Goal: Find specific page/section: Find specific page/section

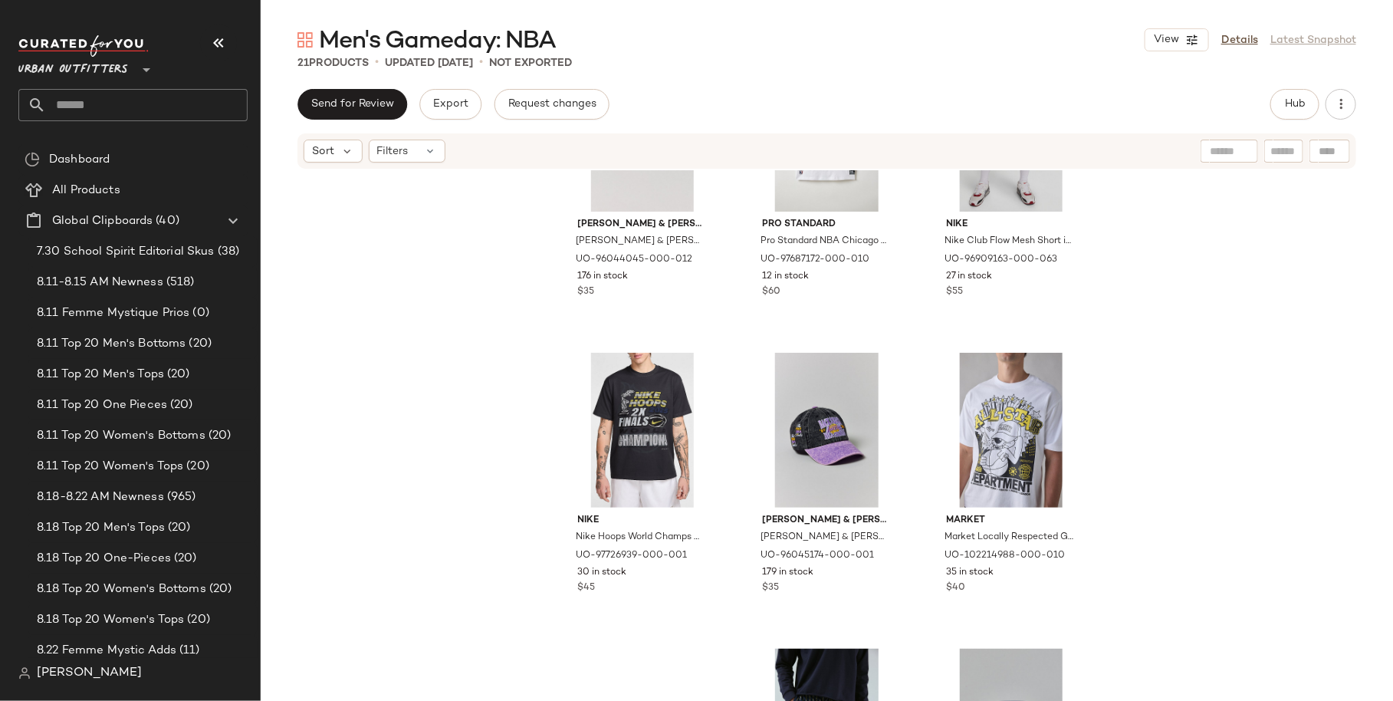
scroll to position [1498, 0]
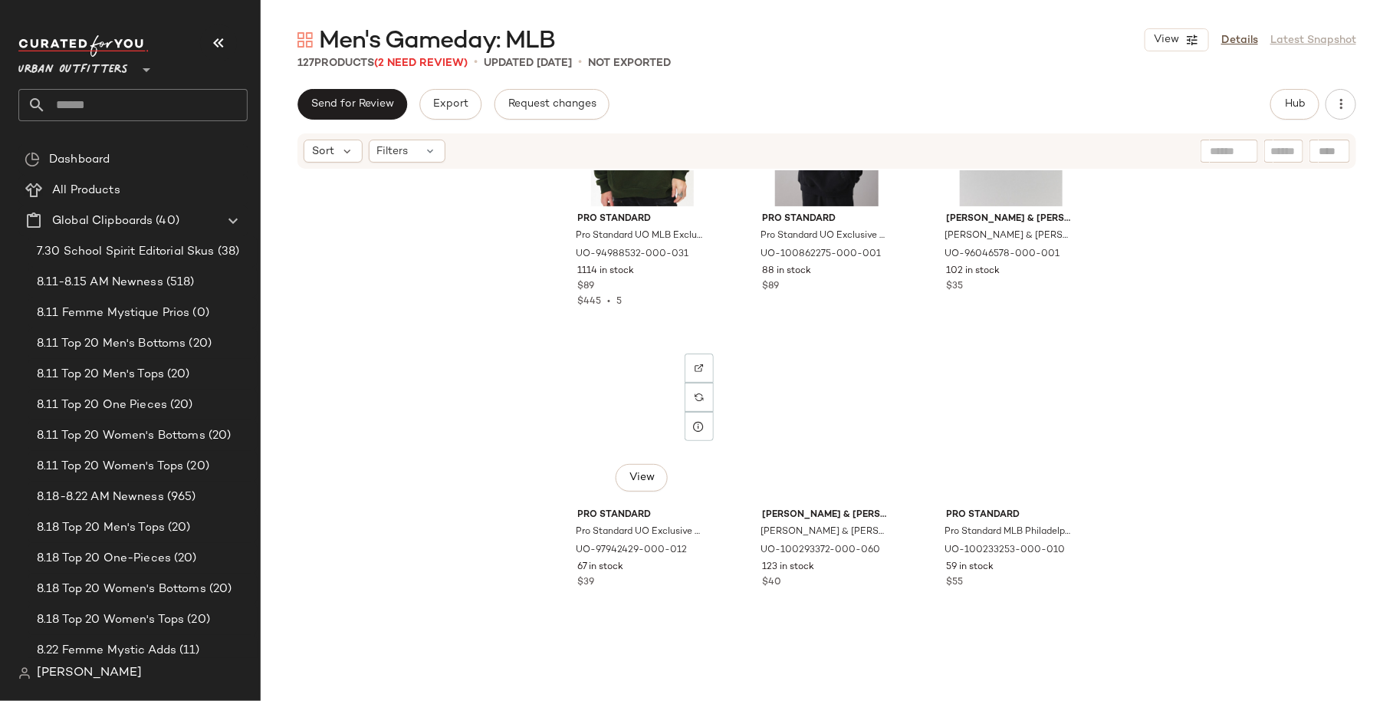
scroll to position [3057, 0]
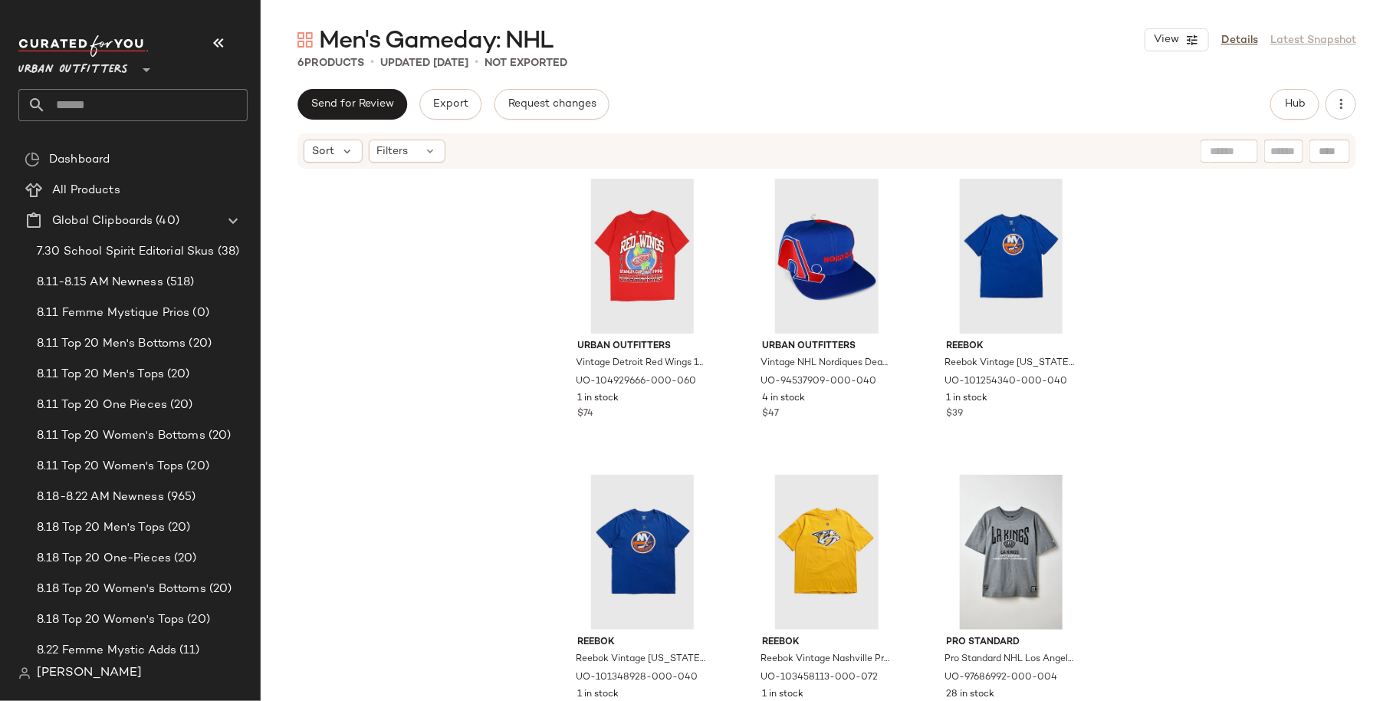
scroll to position [18, 0]
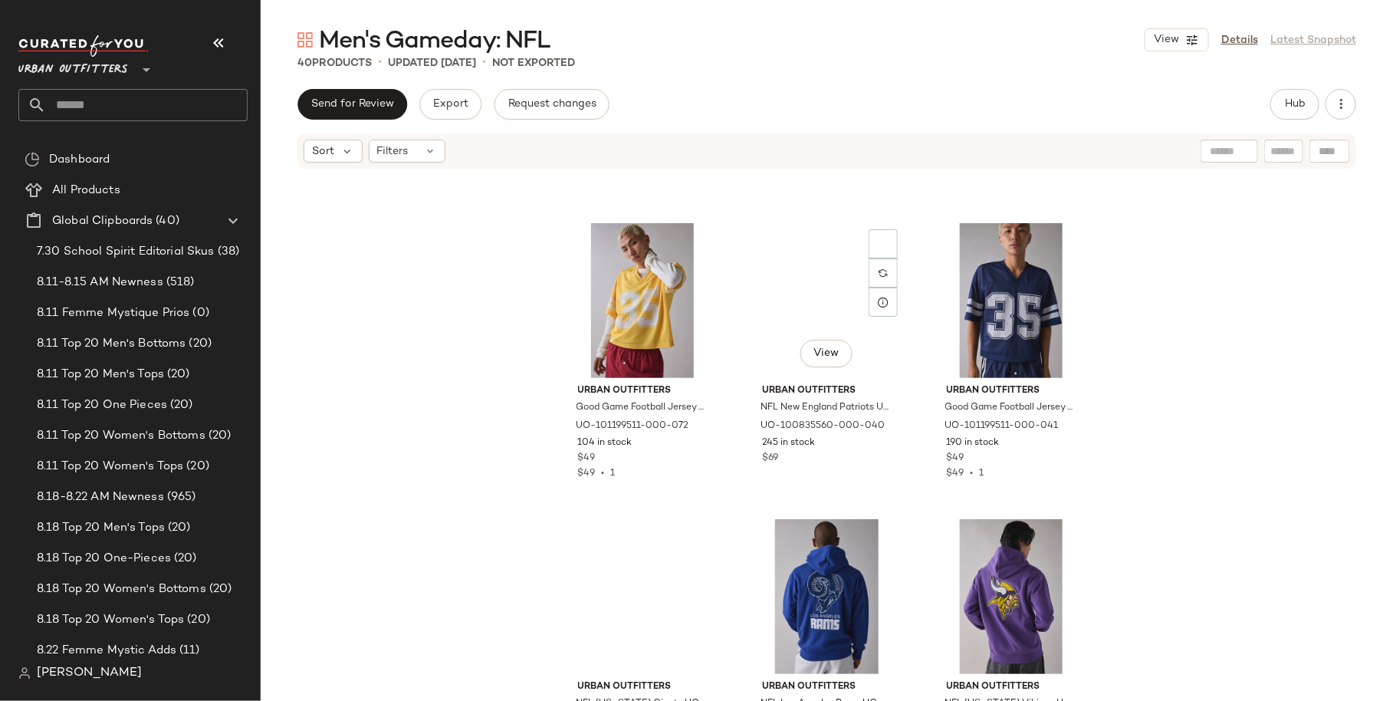
scroll to position [2487, 0]
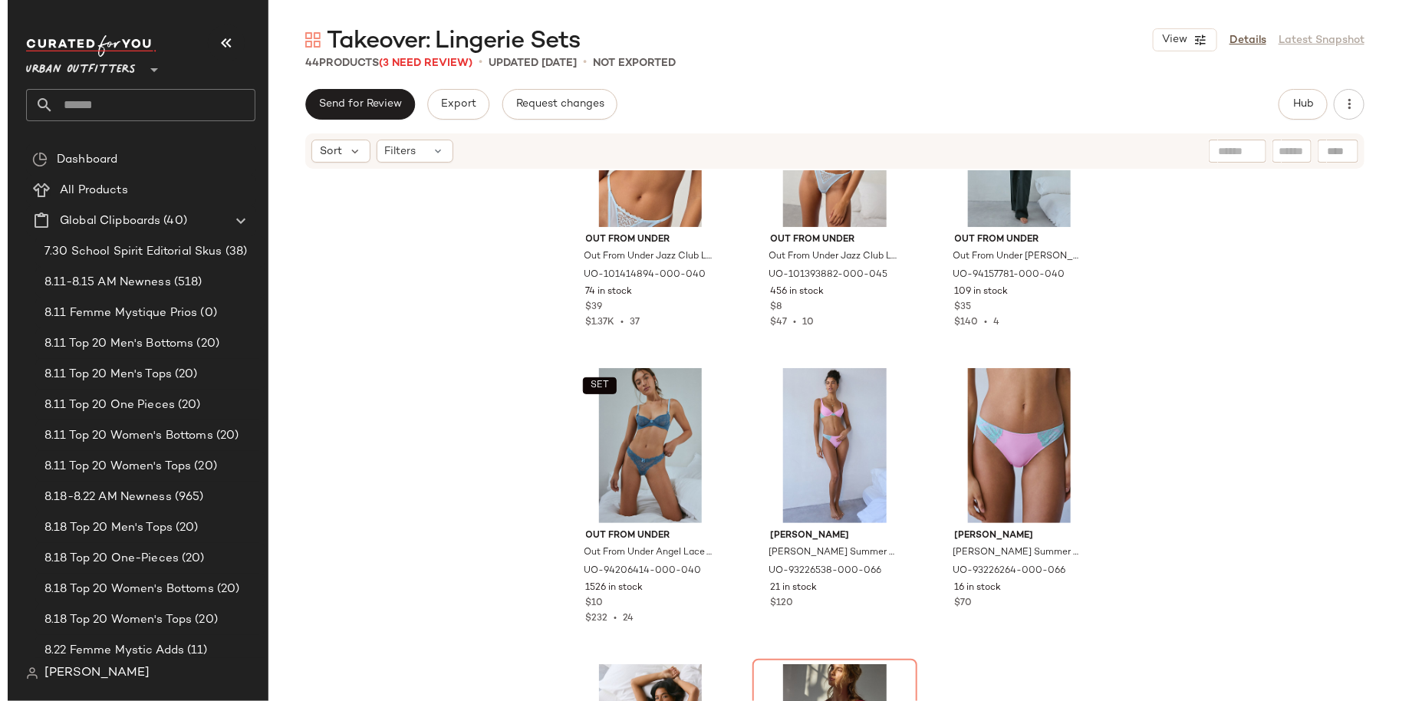
scroll to position [712, 0]
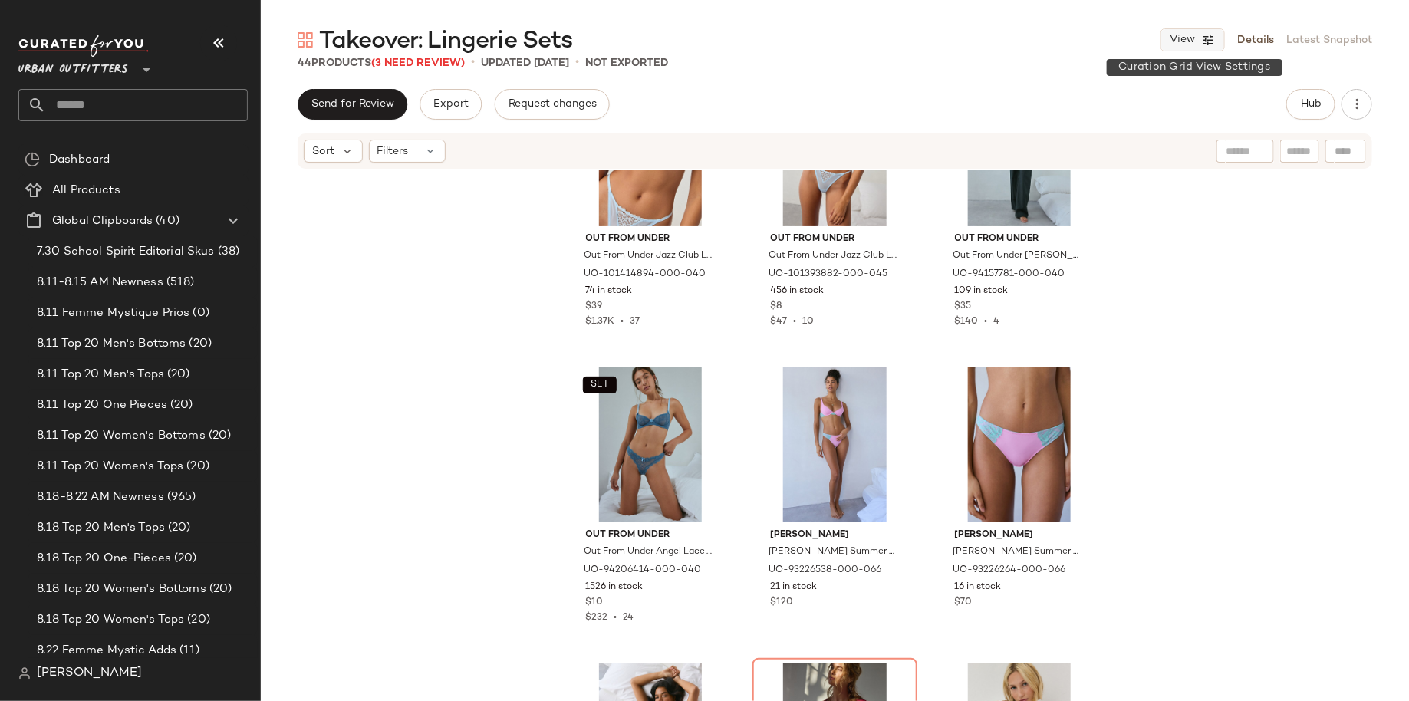
click at [1206, 41] on icon "button" at bounding box center [1208, 40] width 14 height 14
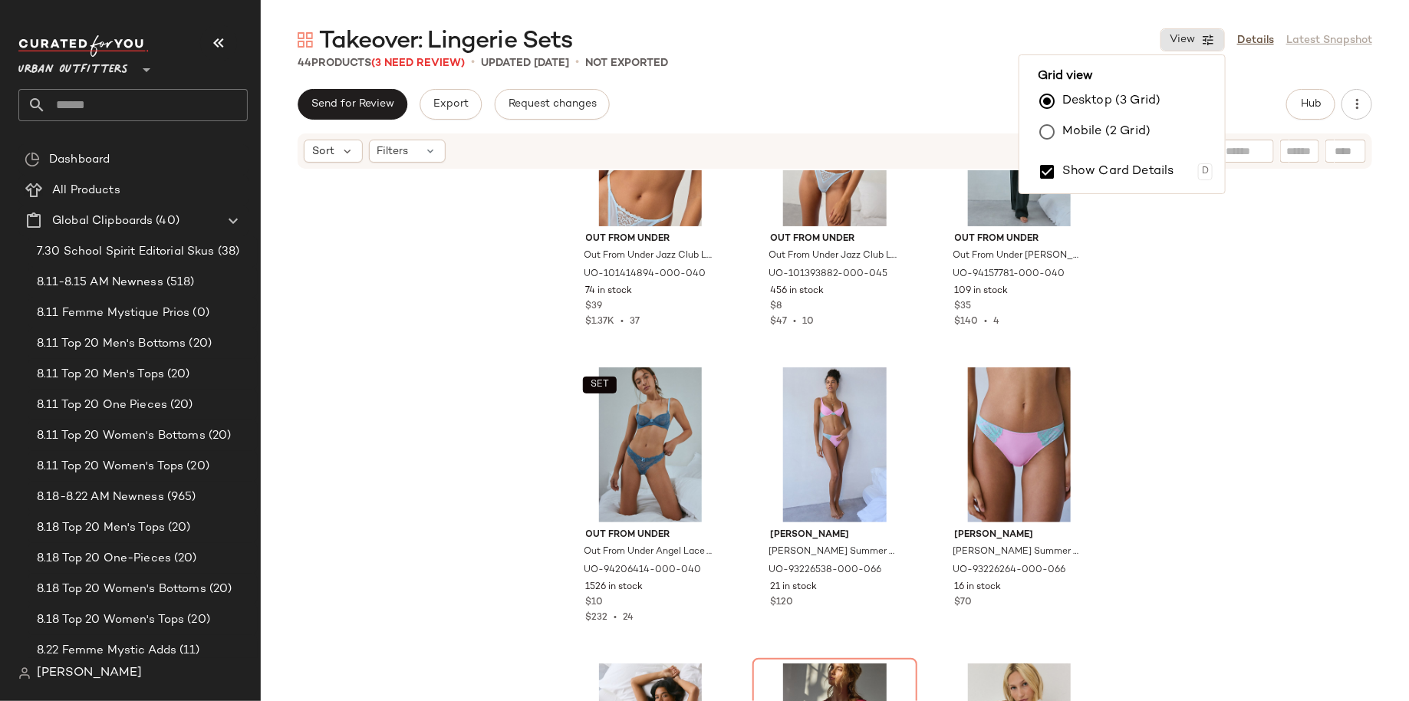
click at [1114, 121] on label "Mobile (2 Grid)" at bounding box center [1106, 132] width 88 height 31
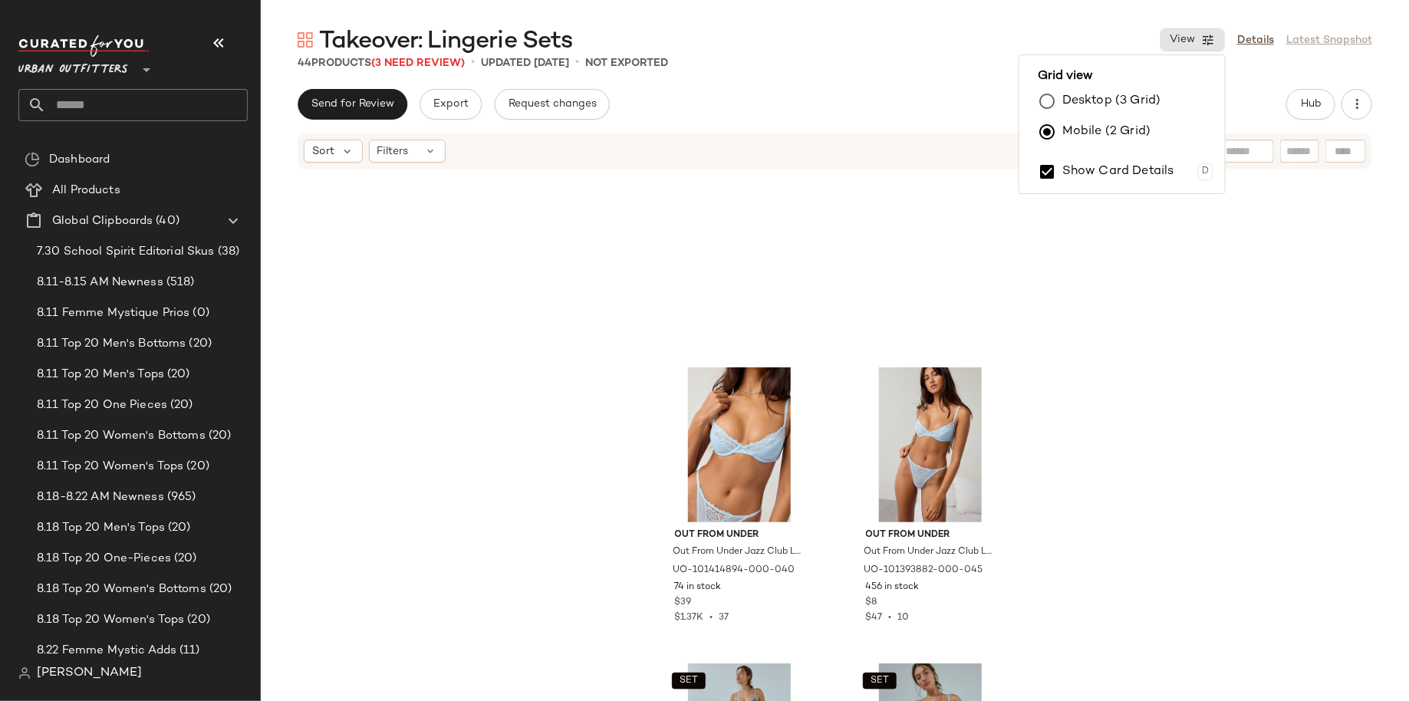
scroll to position [887, 0]
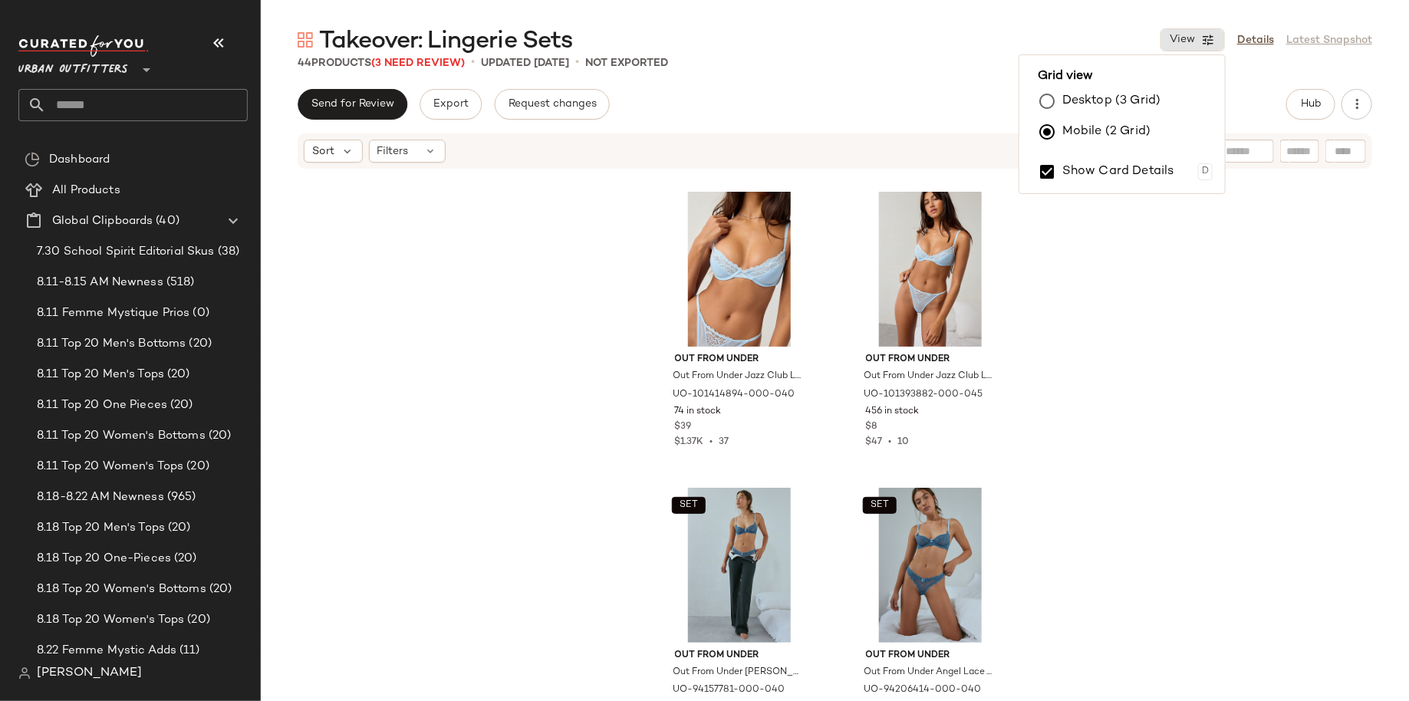
click at [1072, 380] on div "Out From Under Out From Under Jazz Club Lace Trim Push-Up Bra in Blue, Women's …" at bounding box center [835, 458] width 1148 height 577
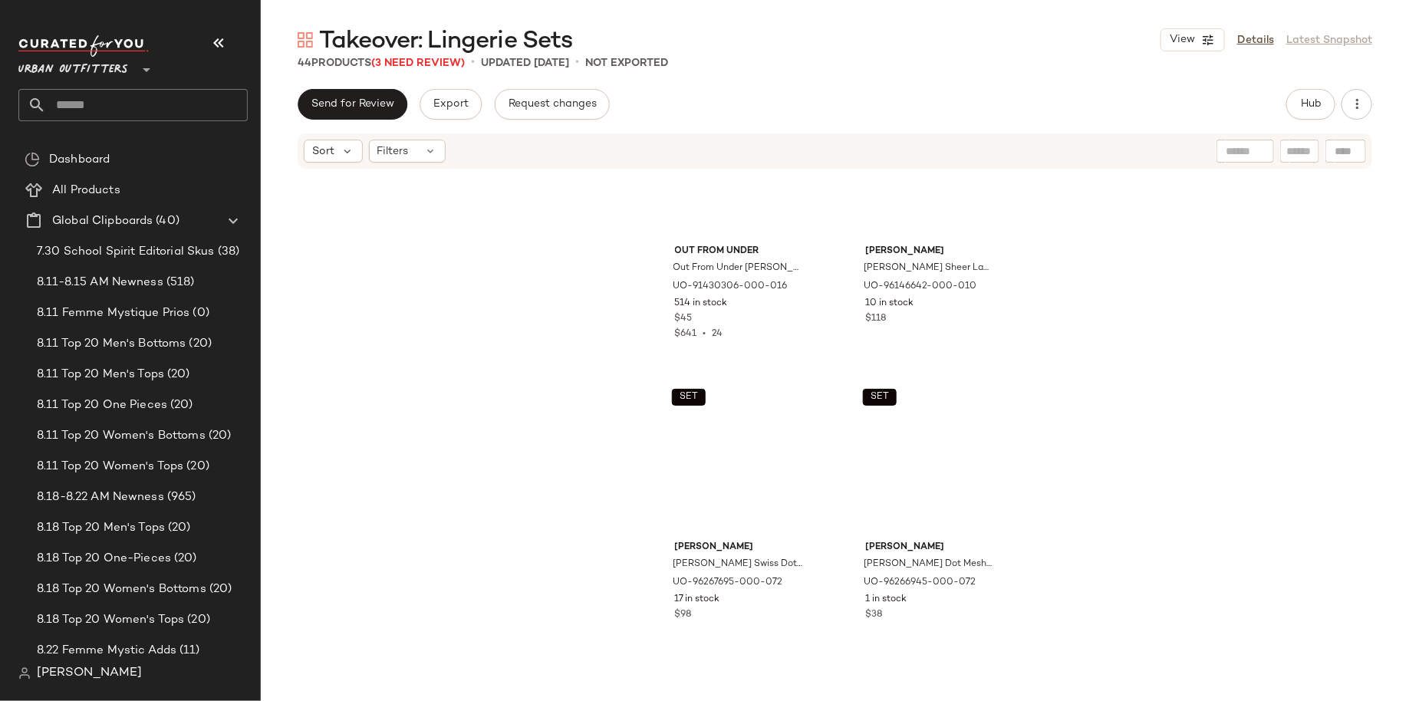
scroll to position [3876, 0]
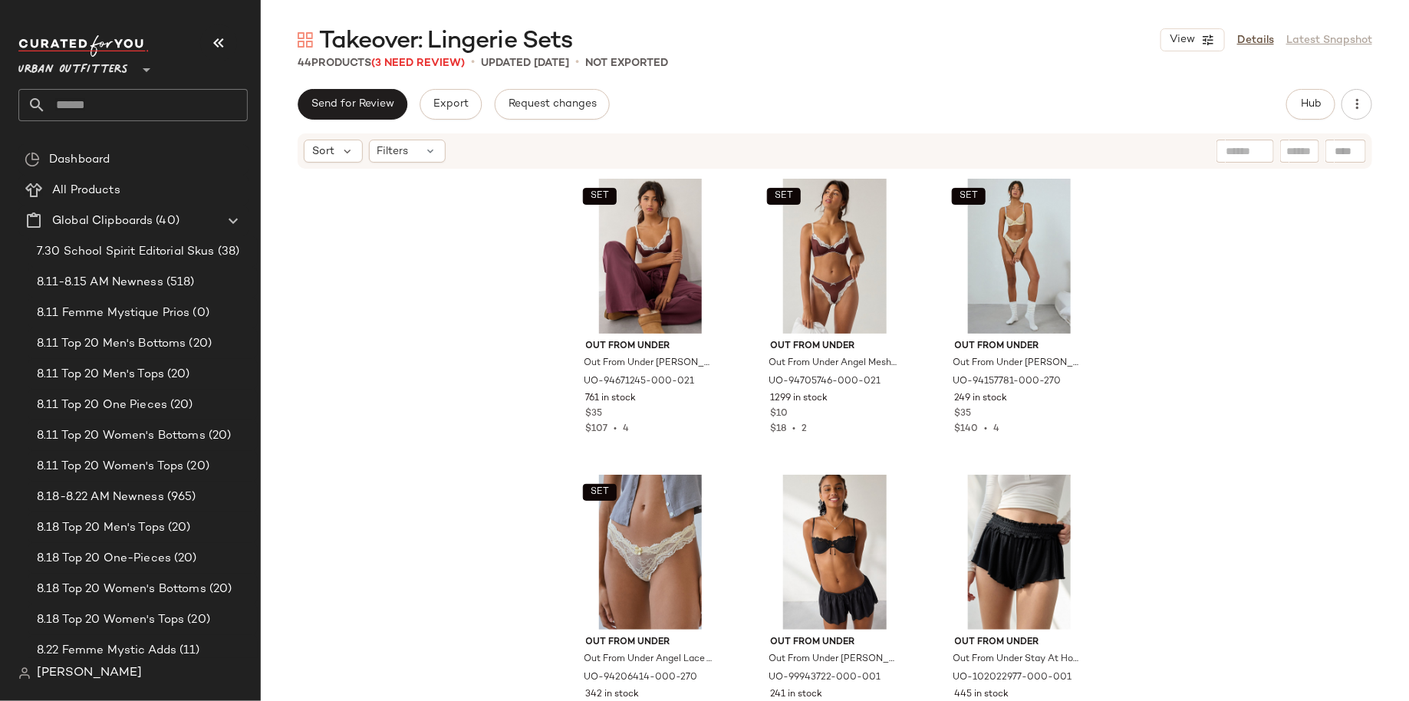
click at [189, 102] on input "text" at bounding box center [147, 105] width 202 height 32
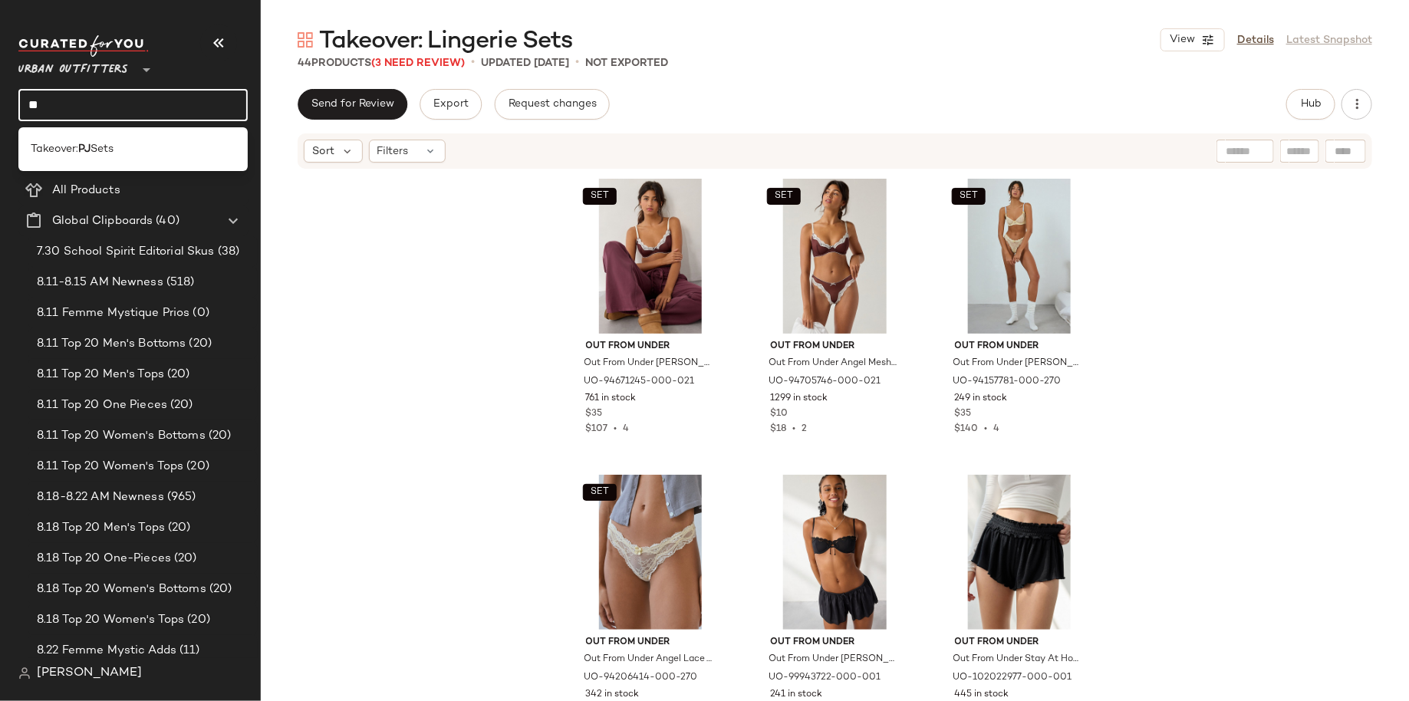
type input "**"
click at [143, 128] on div "Takeover: PJ Sets" at bounding box center [132, 149] width 229 height 44
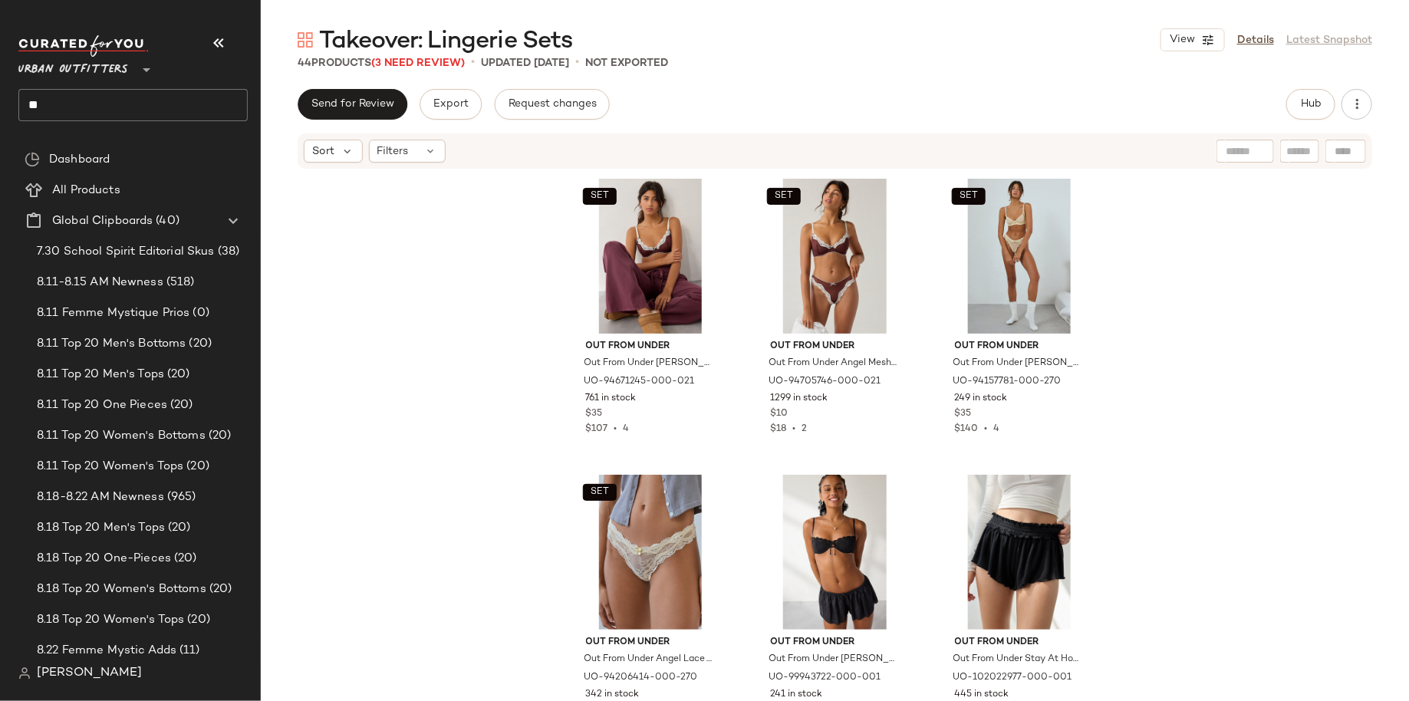
click at [139, 95] on input "**" at bounding box center [132, 105] width 229 height 32
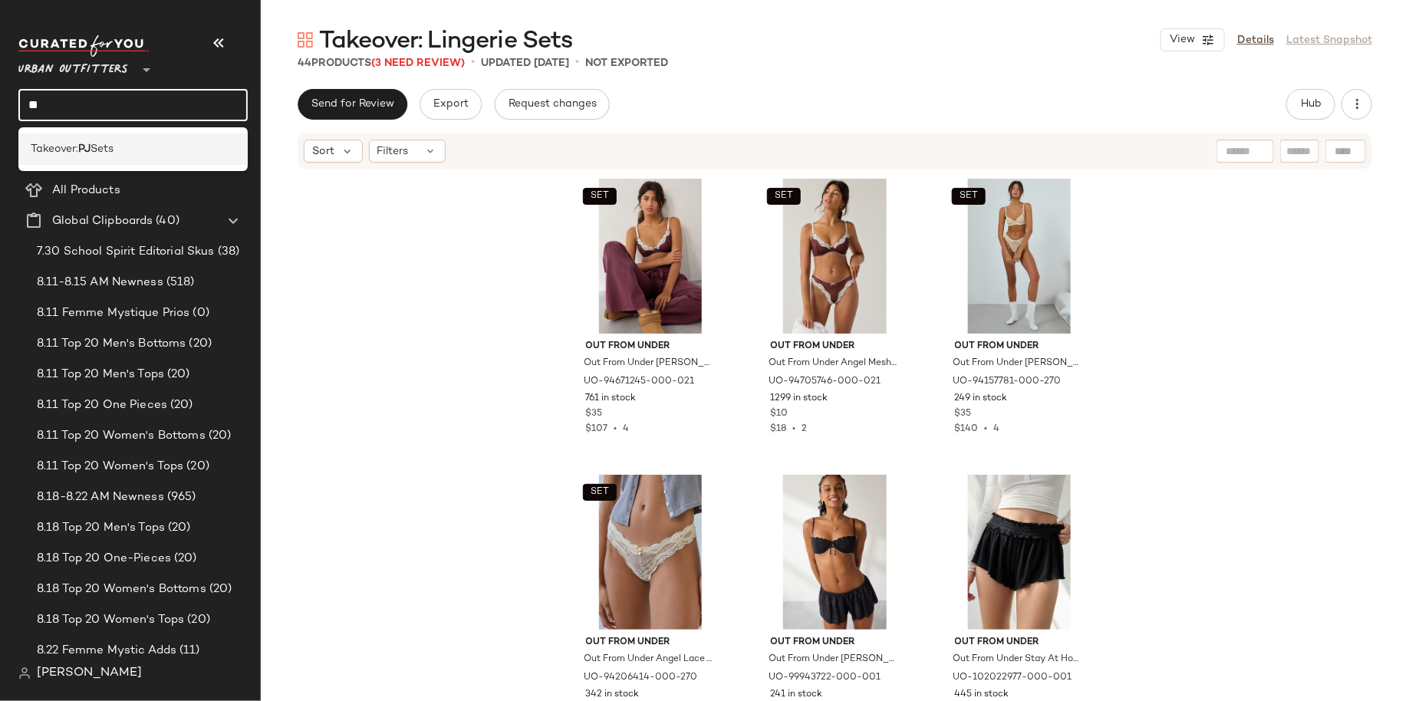
click at [136, 161] on div "Takeover: PJ Sets" at bounding box center [132, 148] width 229 height 31
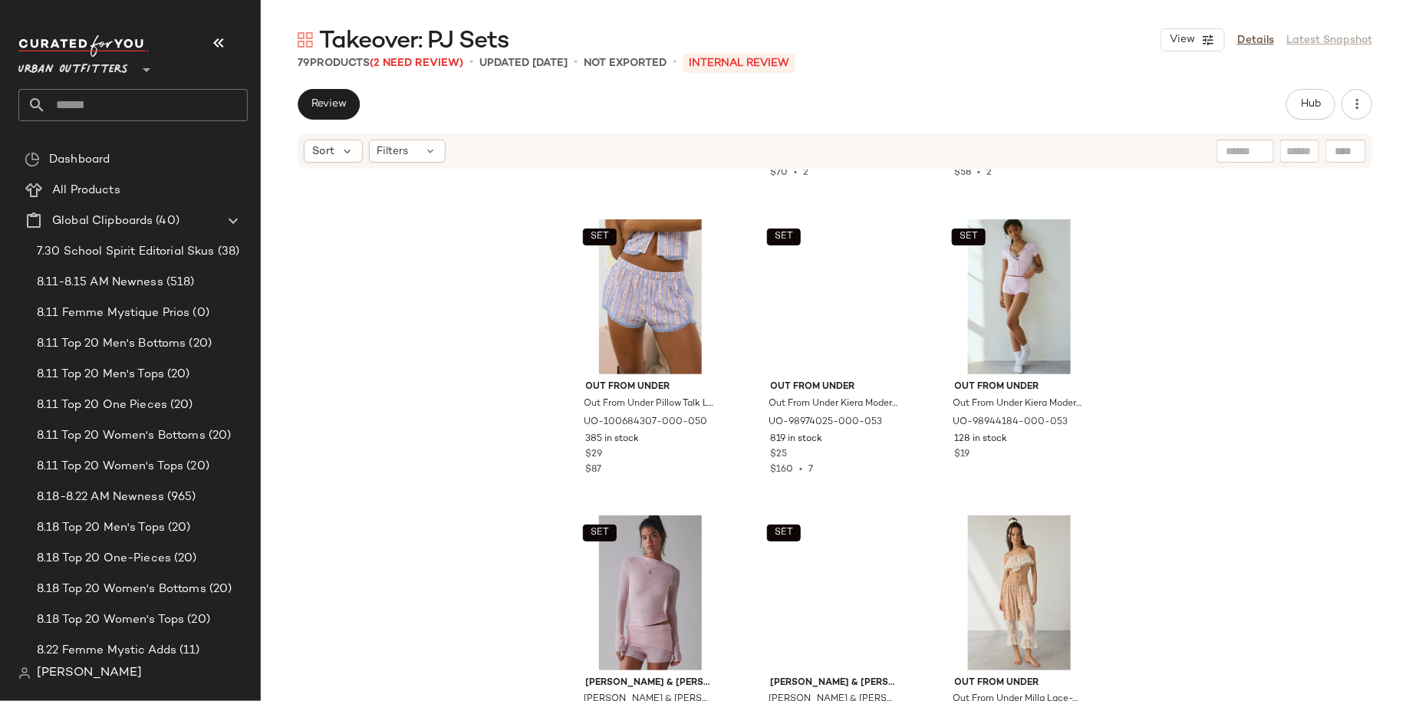
scroll to position [1696, 0]
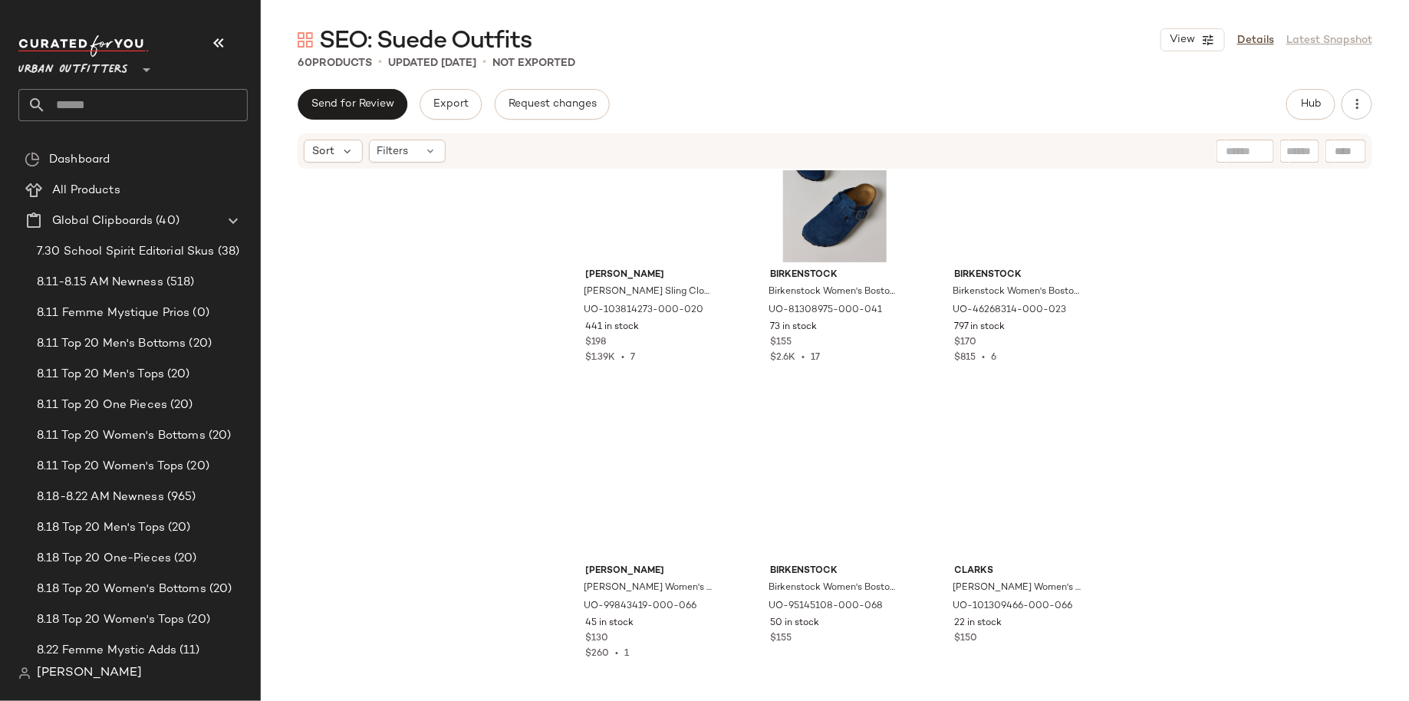
scroll to position [2267, 0]
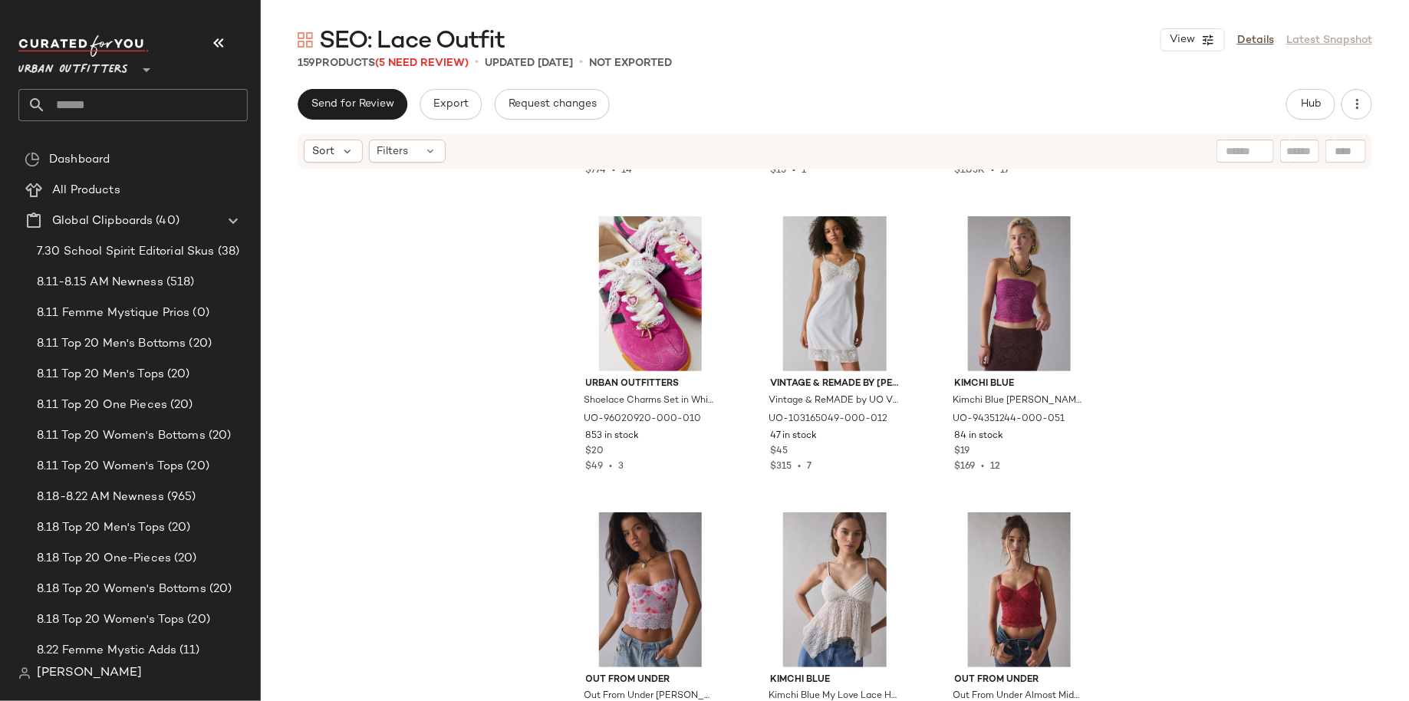
scroll to position [3833, 0]
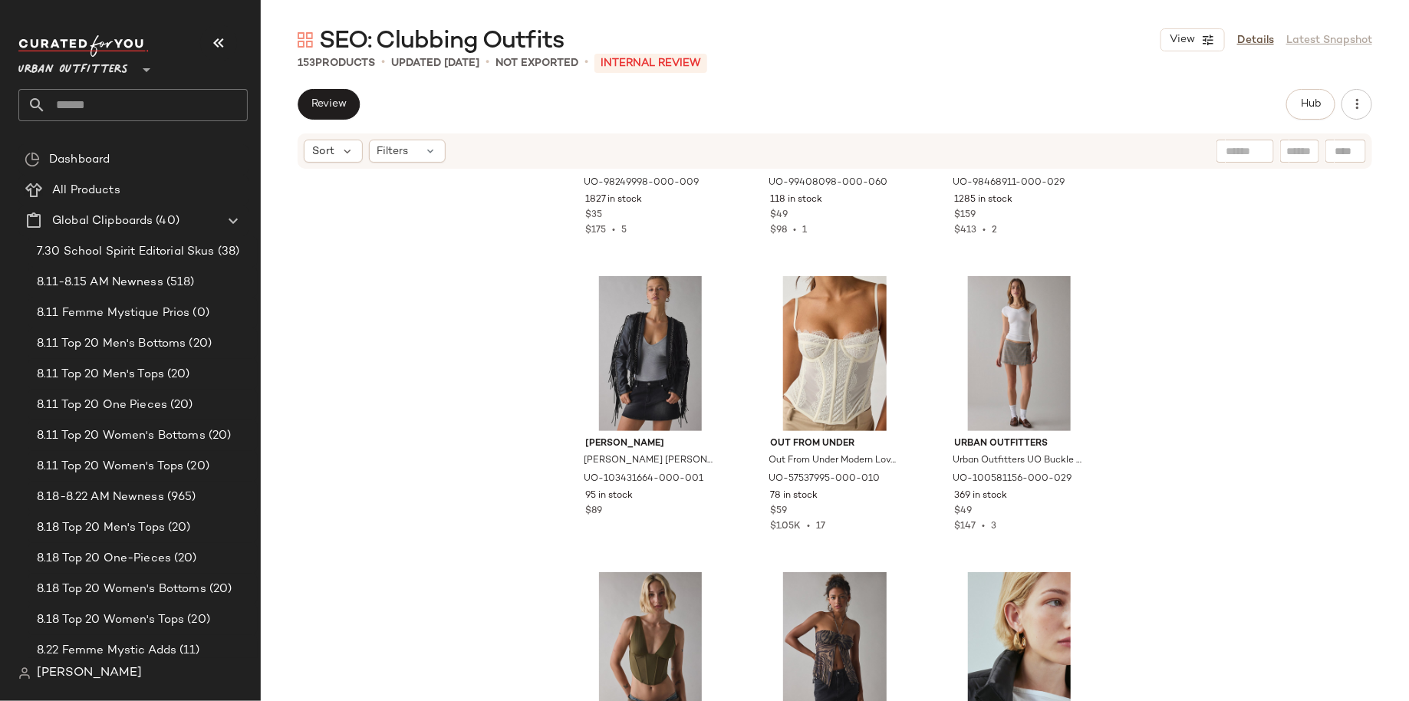
scroll to position [11472, 0]
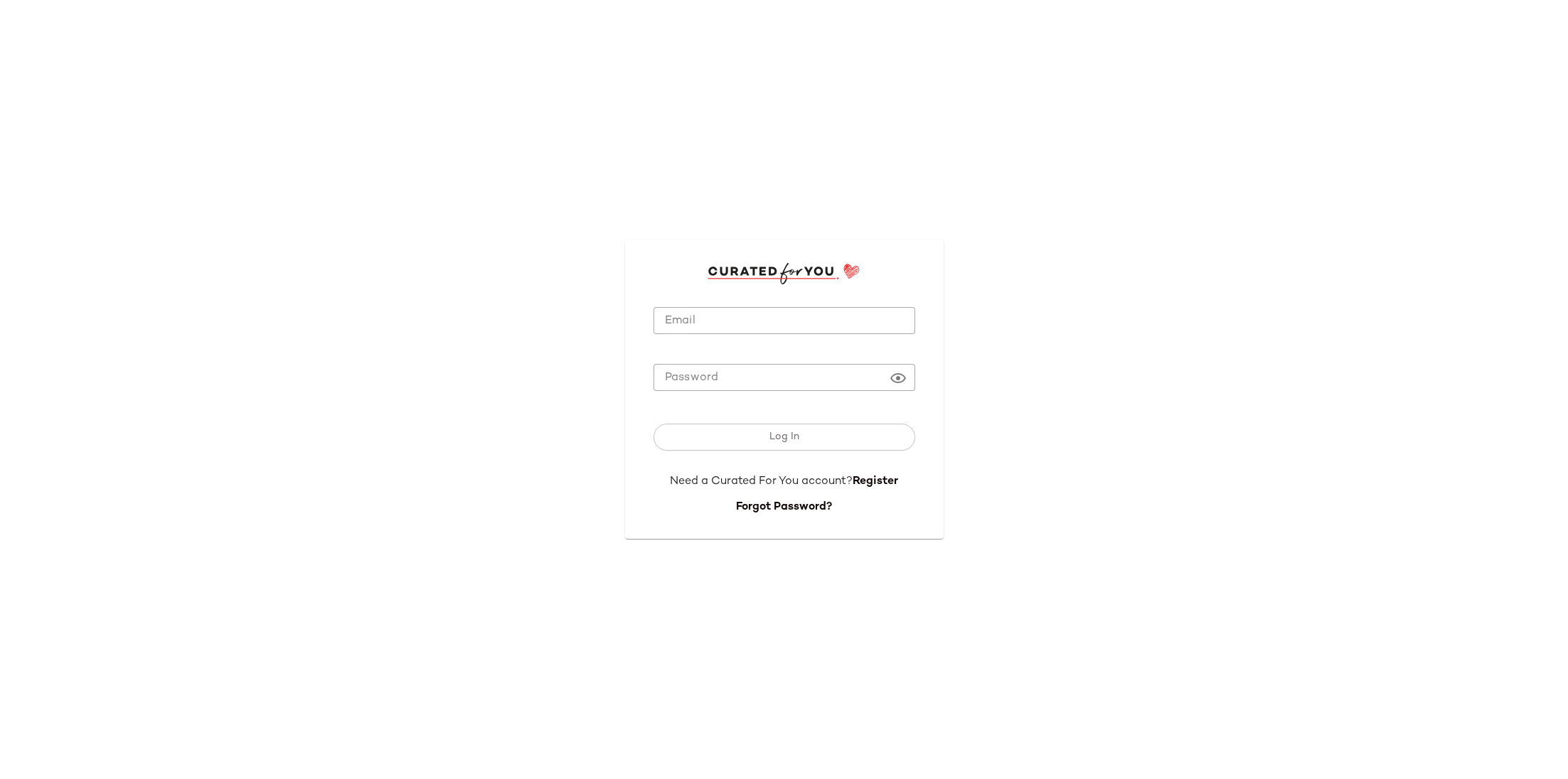
type input "**********"
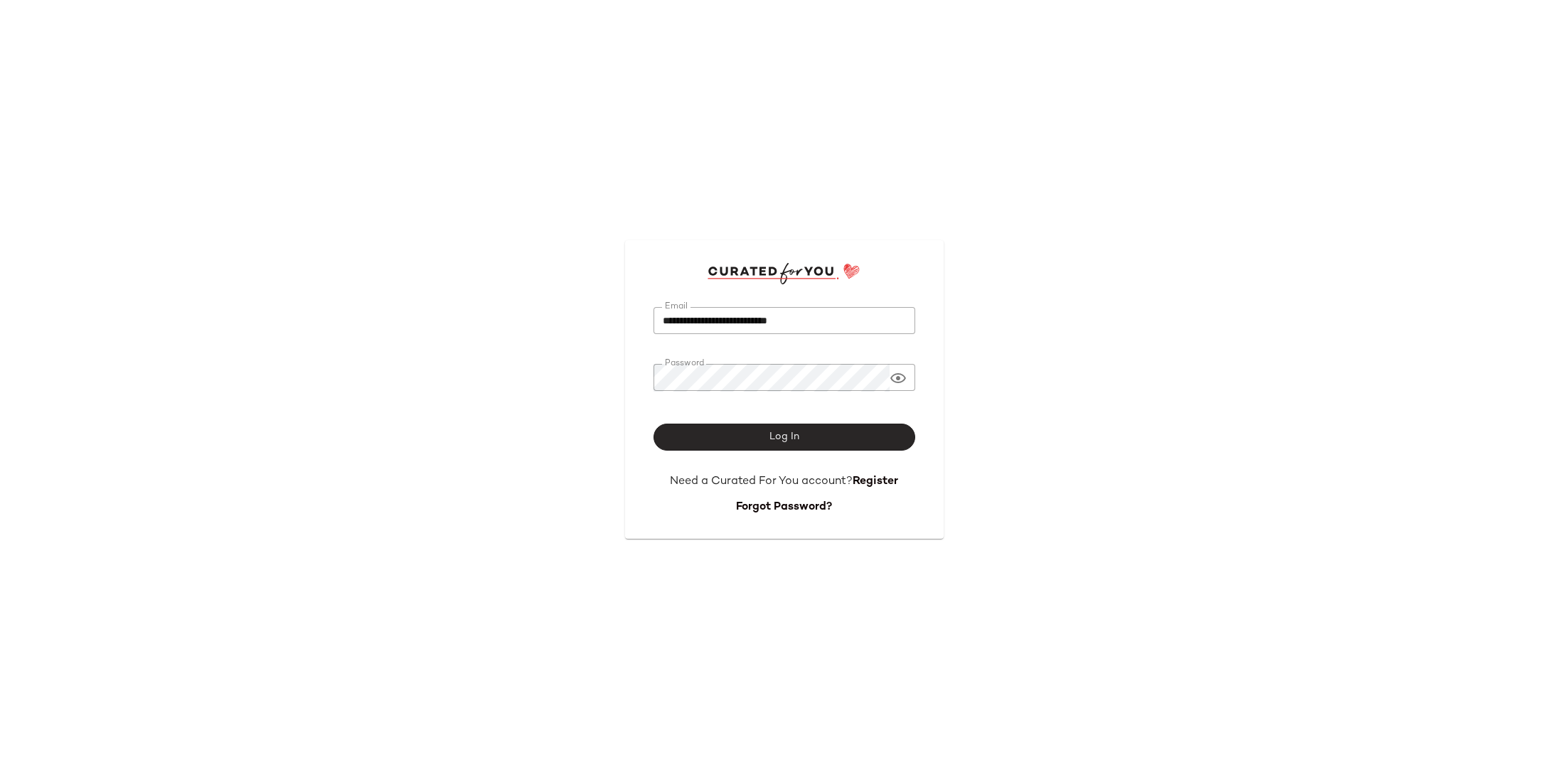
click at [755, 433] on button "Log In" at bounding box center [784, 437] width 261 height 27
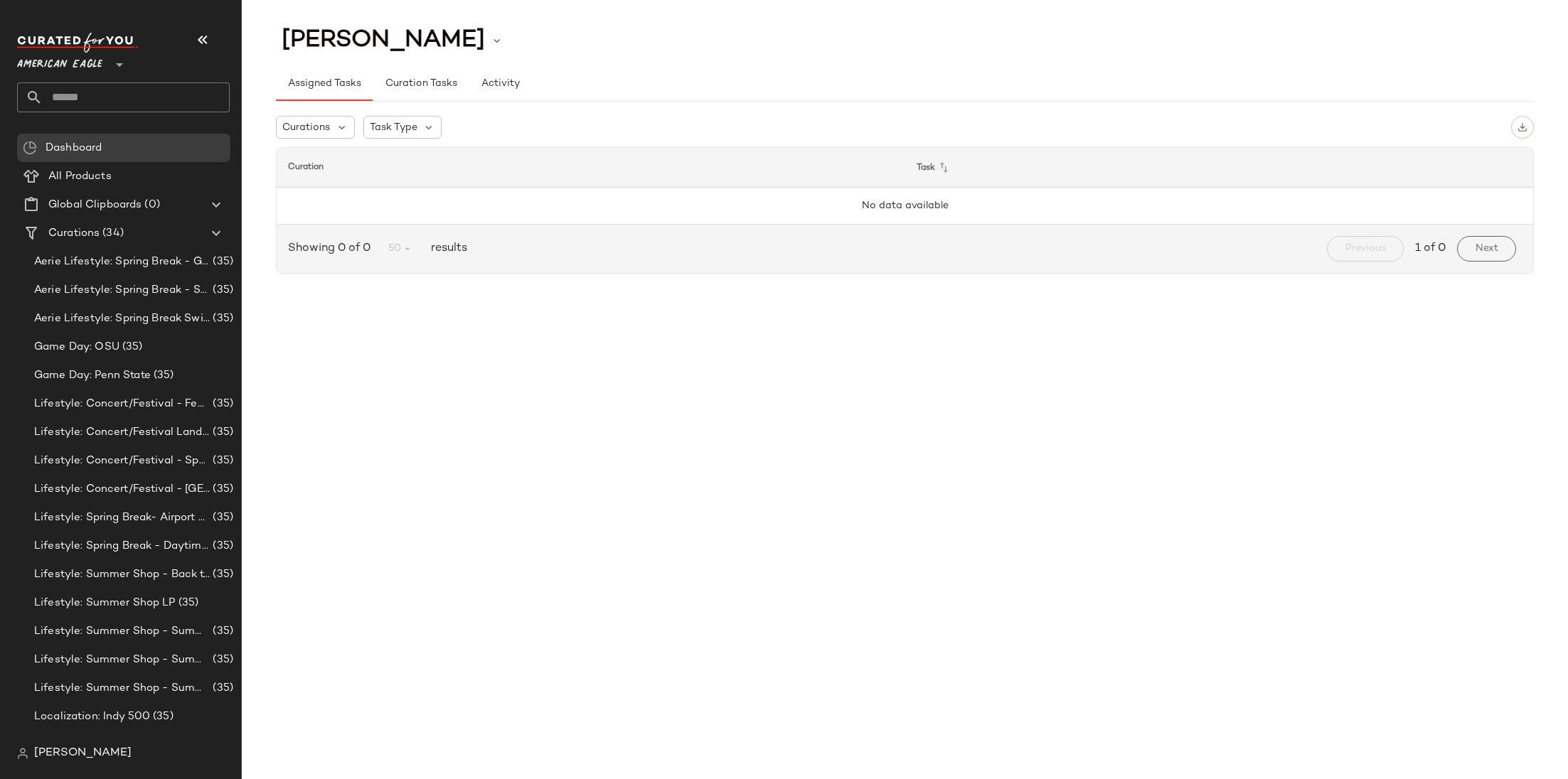
click at [85, 71] on span "American Eagle" at bounding box center [59, 61] width 85 height 26
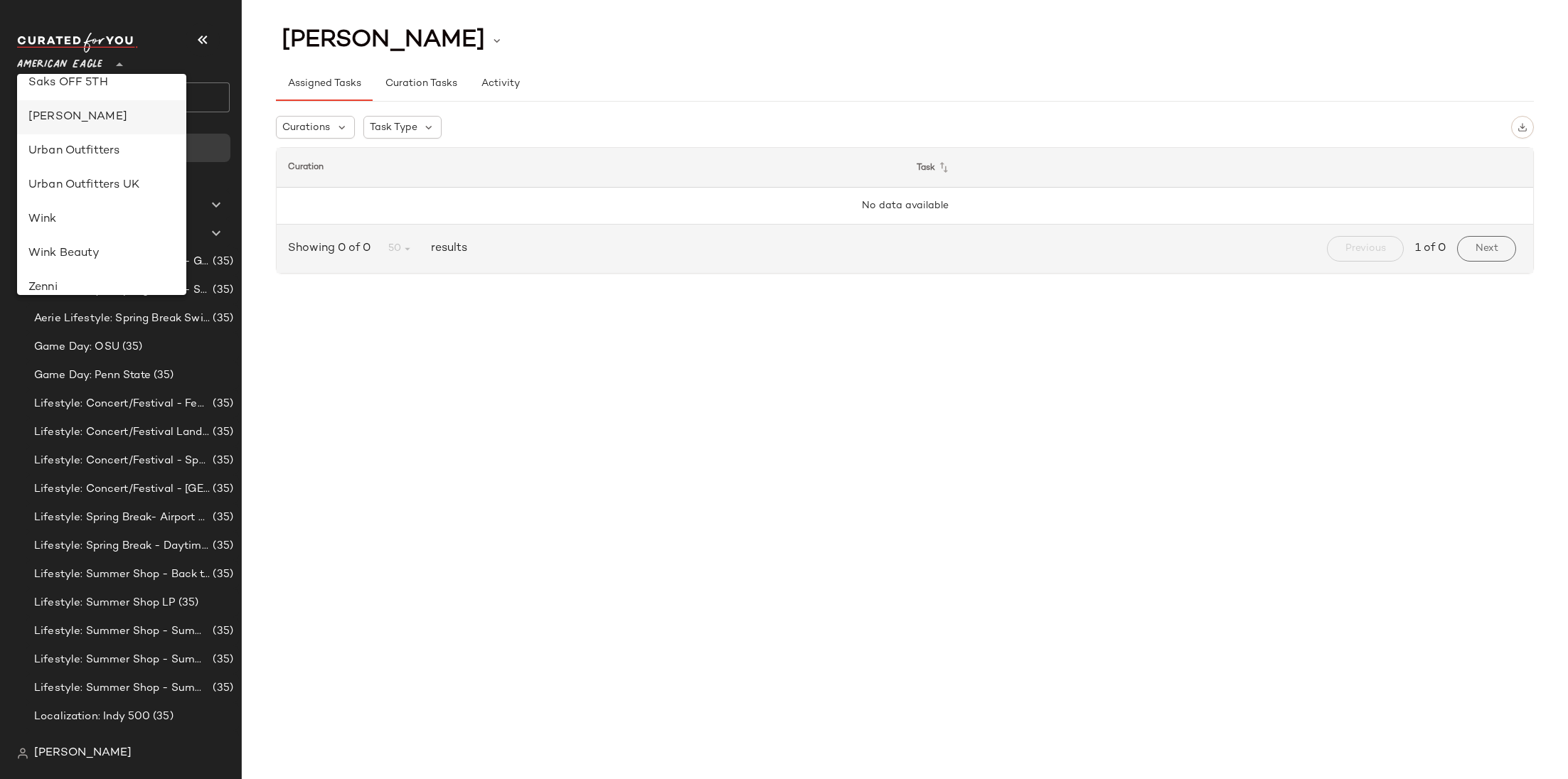
scroll to position [733, 0]
click at [105, 149] on div "Urban Outfitters" at bounding box center [102, 149] width 147 height 17
type input "**"
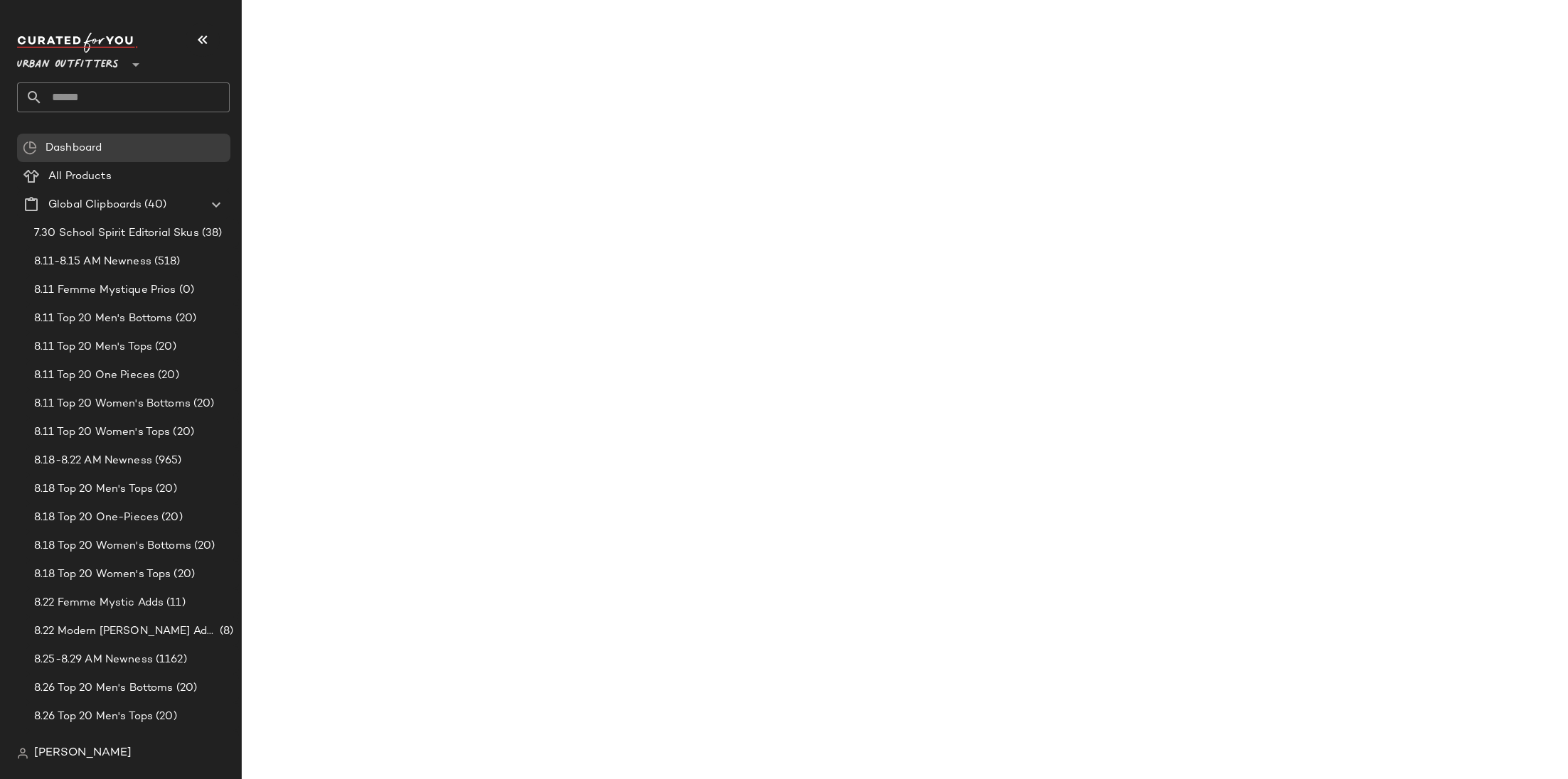
click at [90, 100] on input "text" at bounding box center [136, 97] width 187 height 30
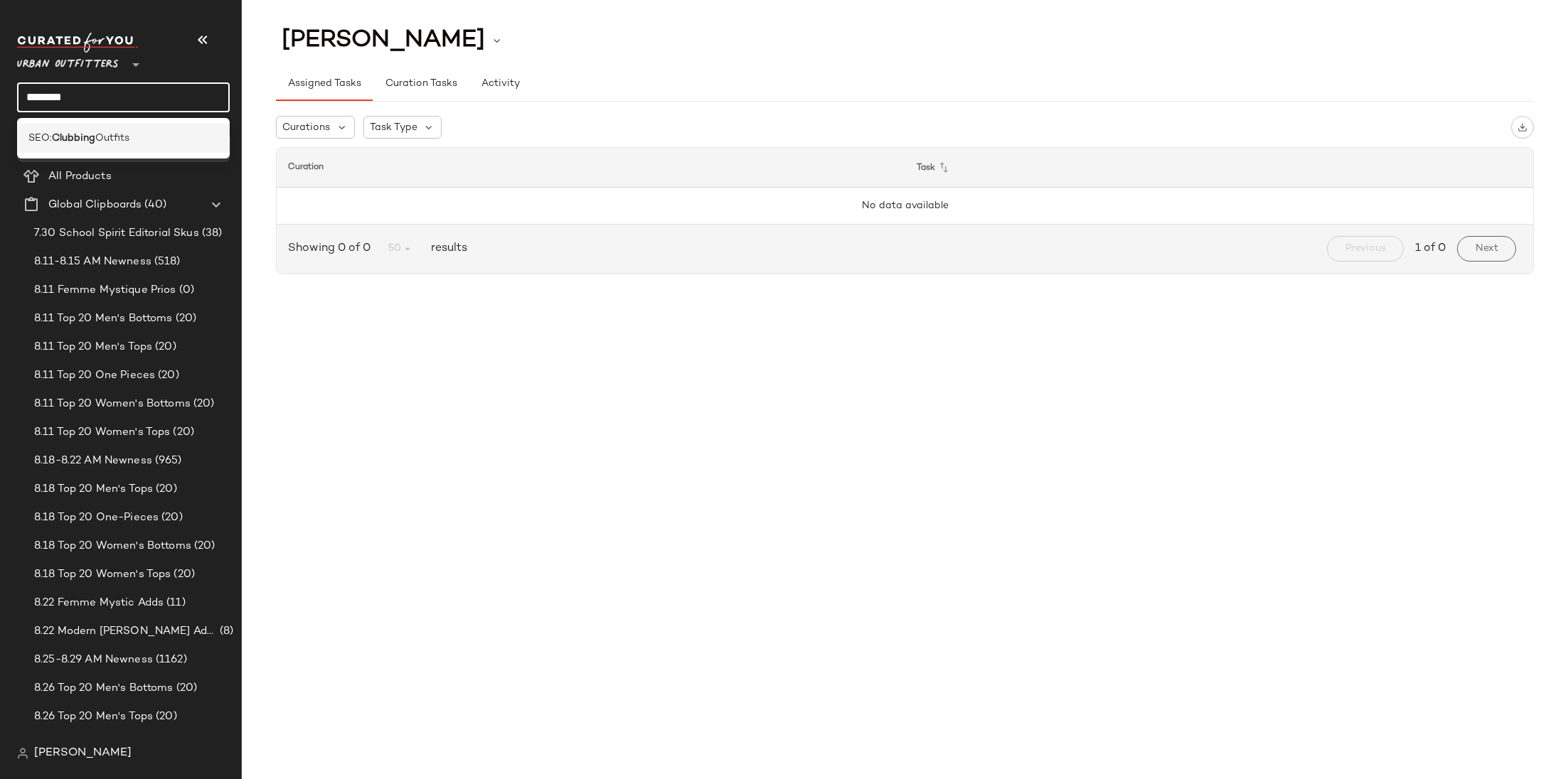
type input "********"
click at [89, 133] on b "Clubbing" at bounding box center [73, 138] width 44 height 15
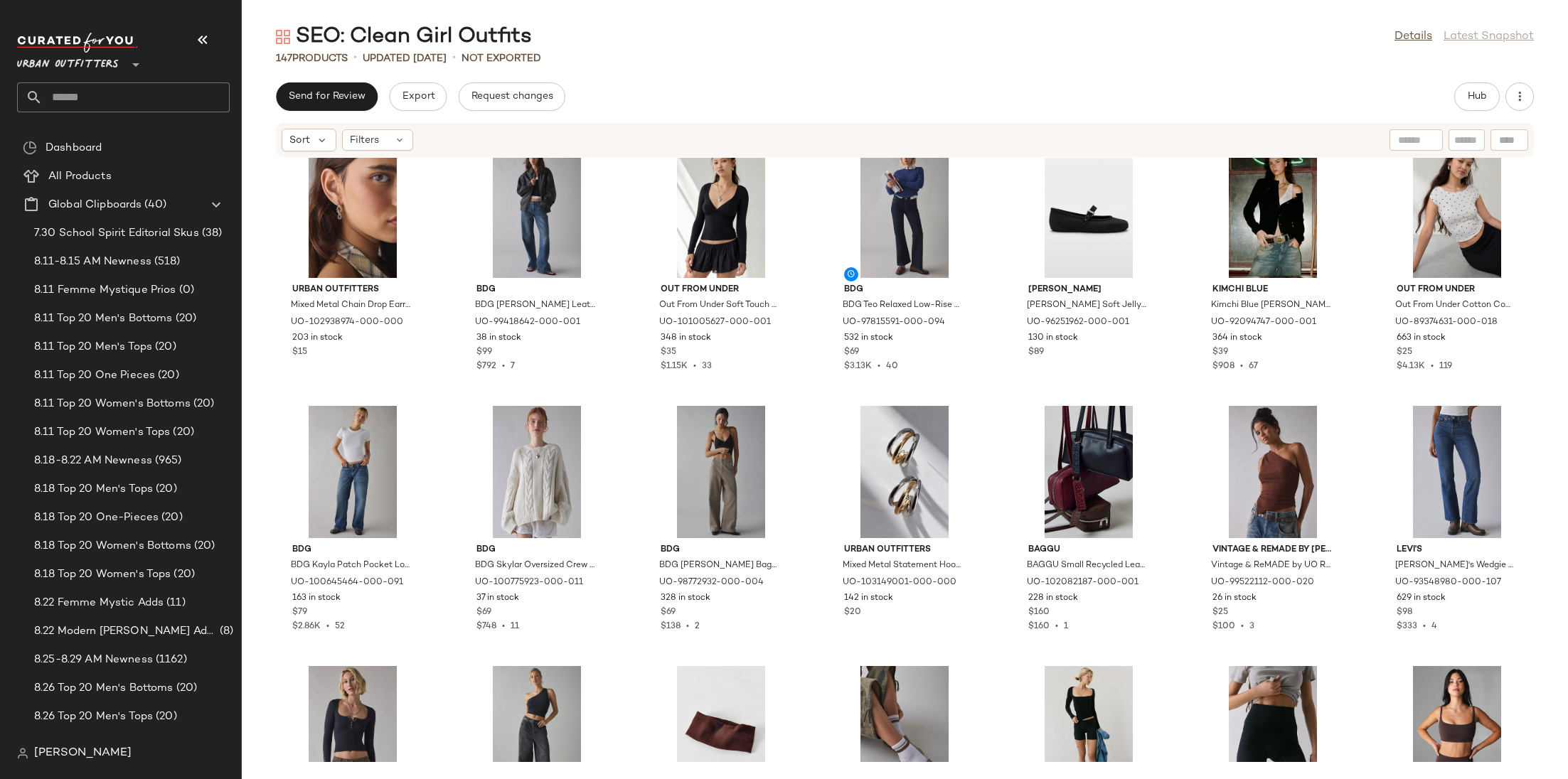
scroll to position [1856, 0]
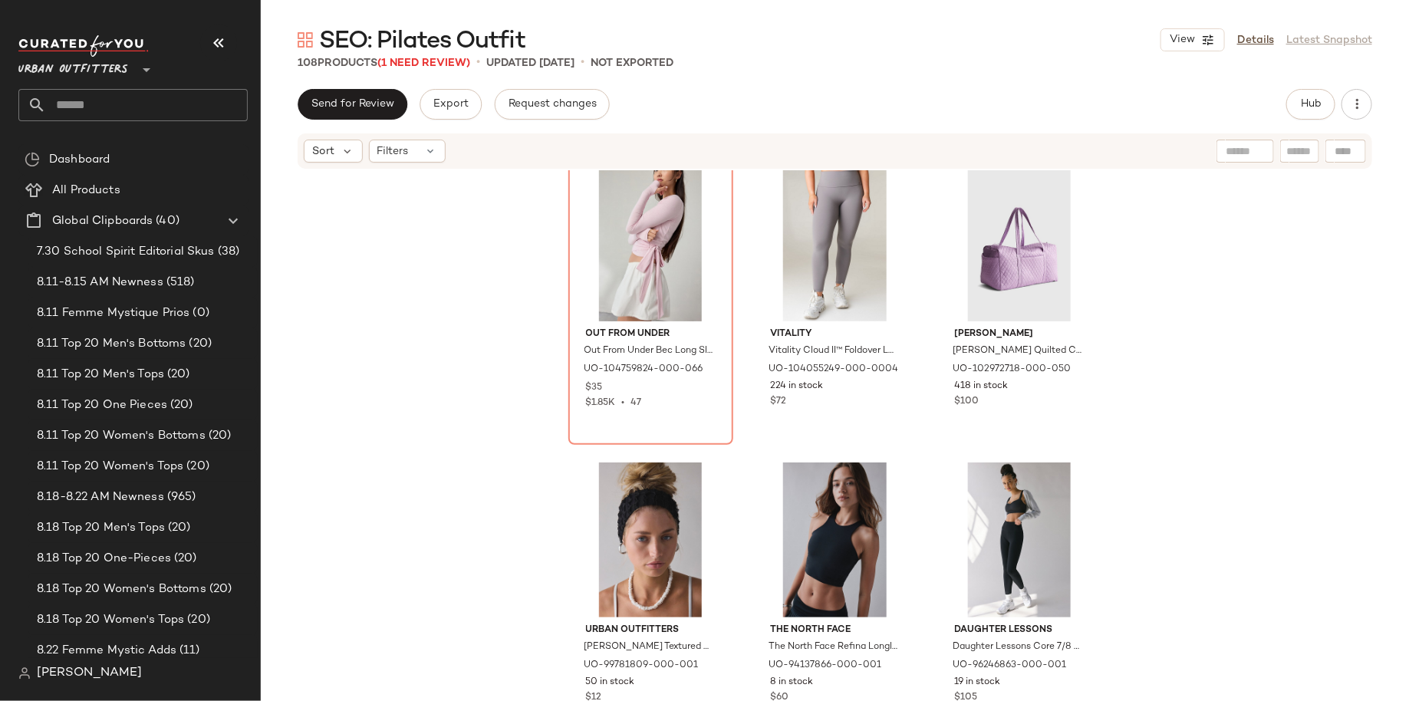
scroll to position [3311, 0]
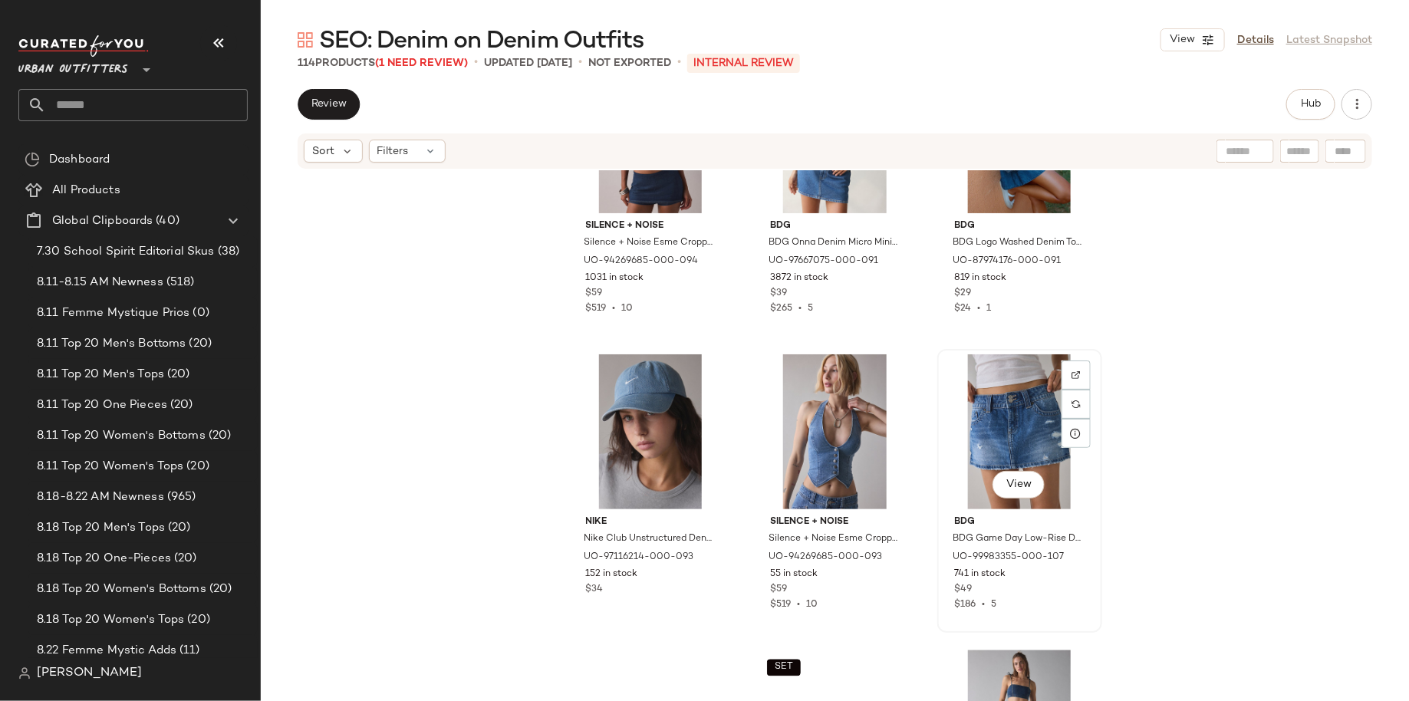
scroll to position [1320, 0]
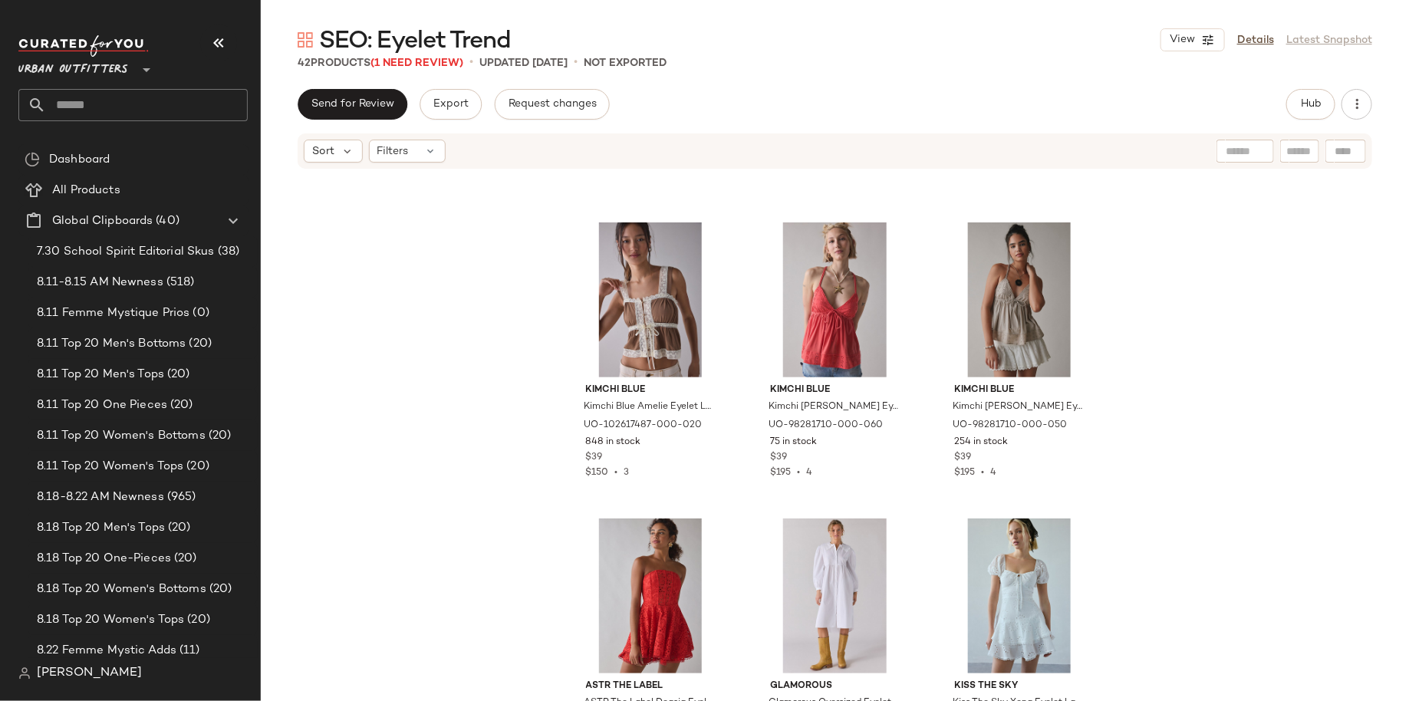
scroll to position [665, 0]
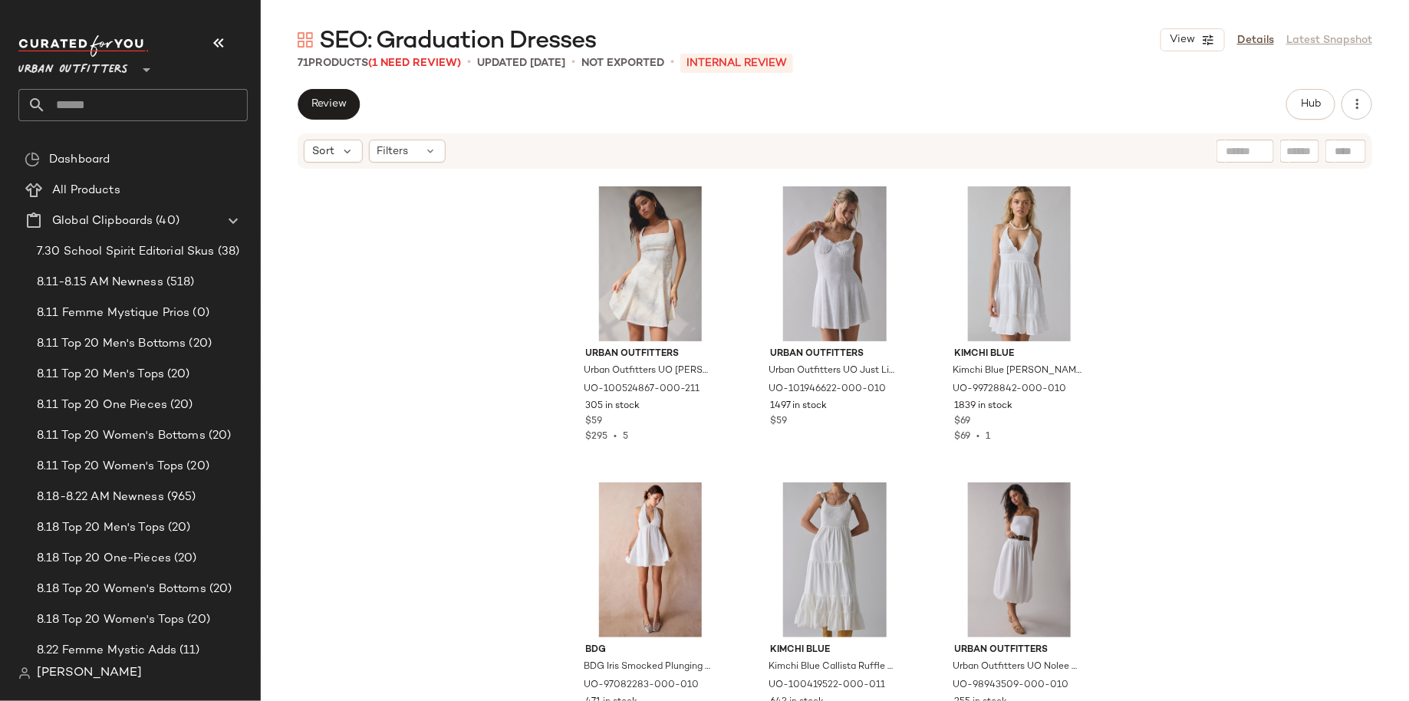
scroll to position [1902, 0]
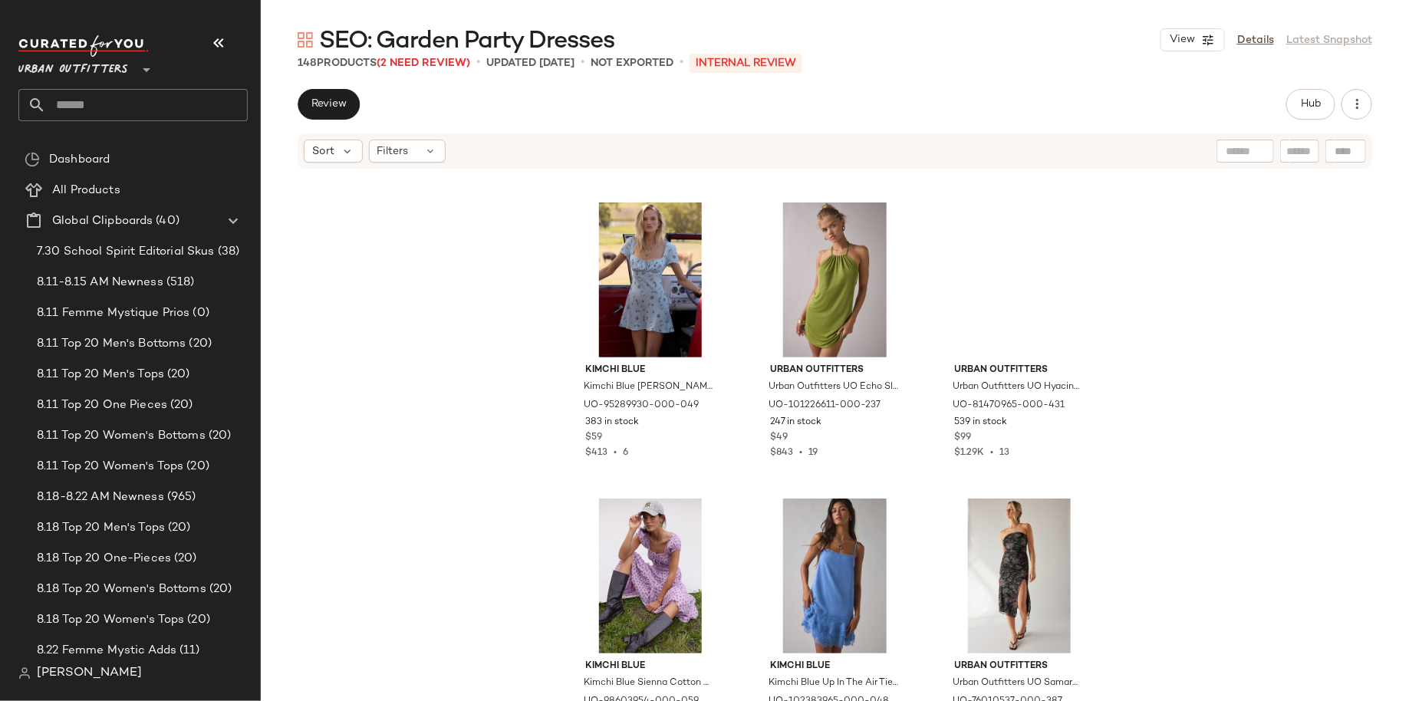
scroll to position [588, 0]
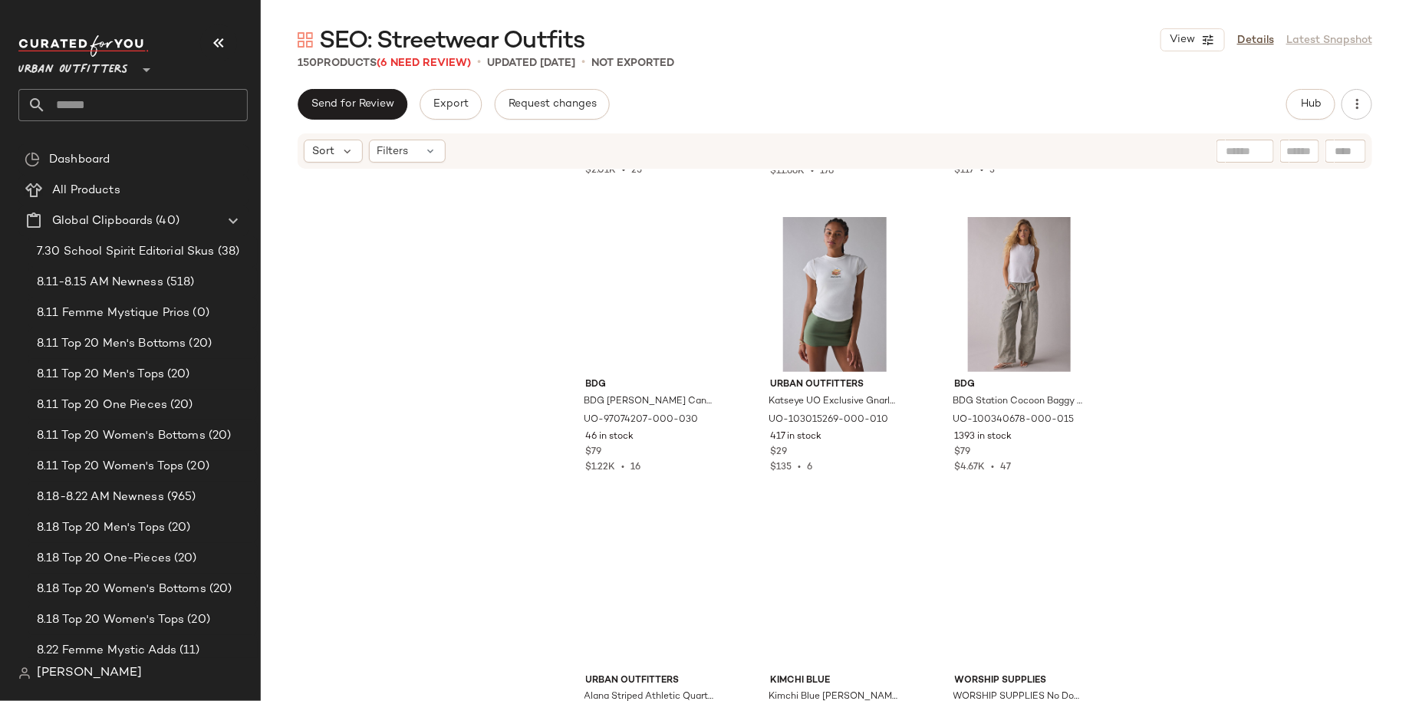
scroll to position [1463, 0]
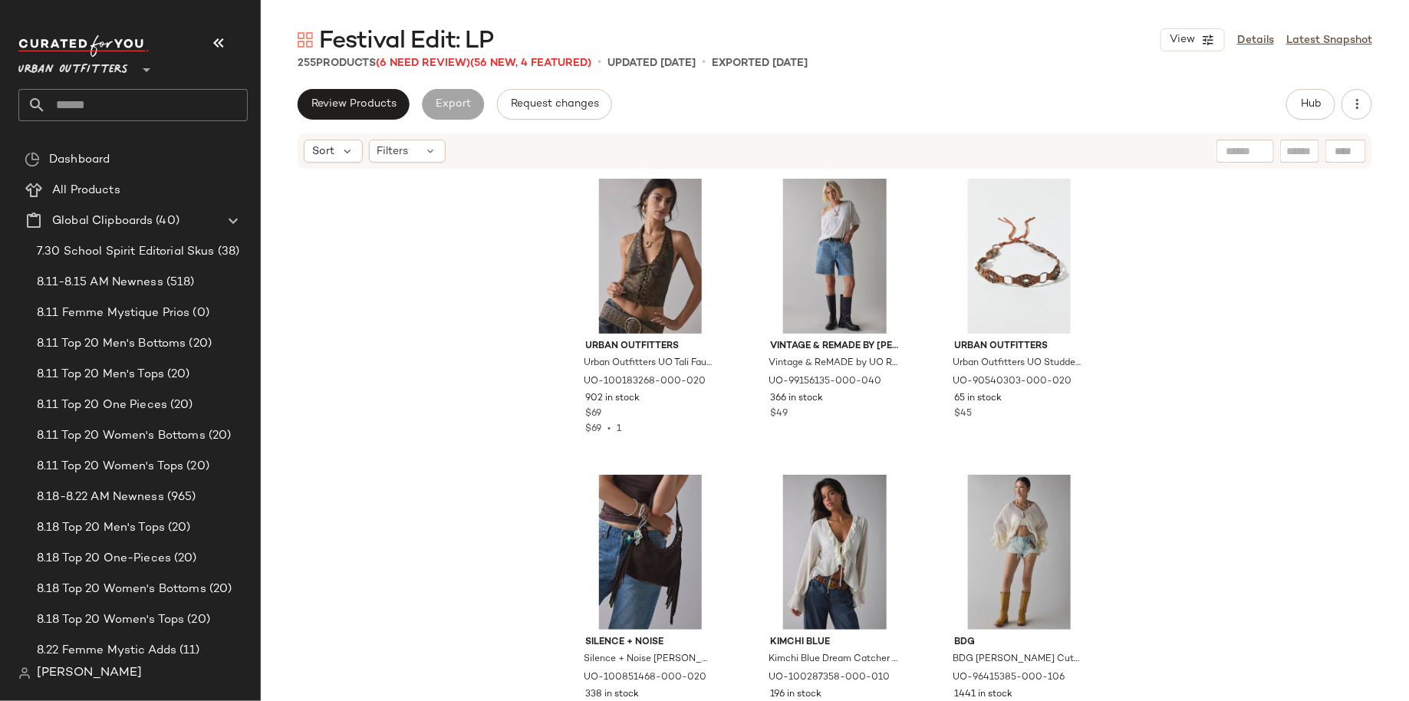
scroll to position [5, 0]
